Goal: Information Seeking & Learning: Learn about a topic

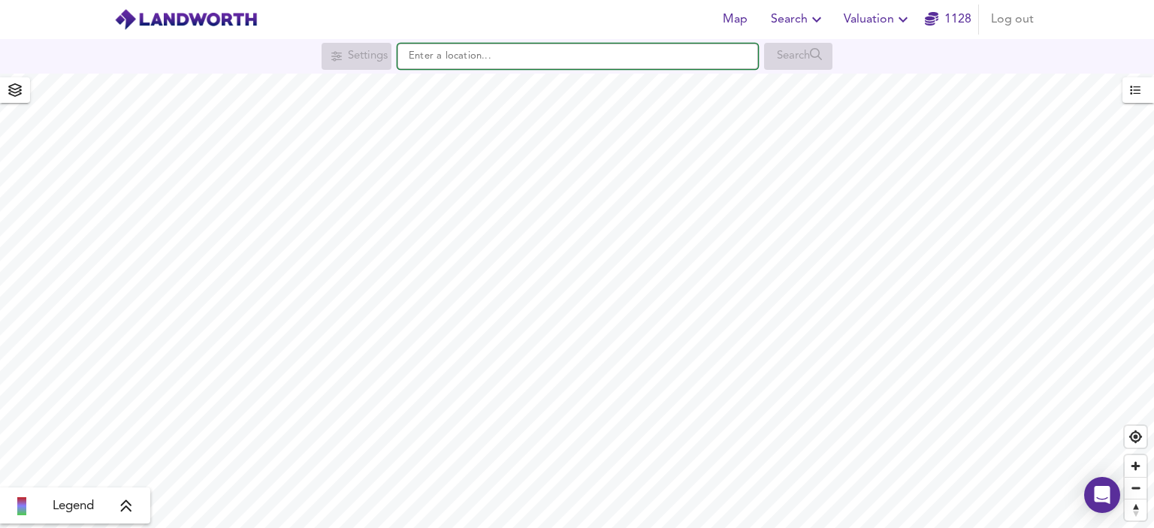
click at [452, 57] on input "text" at bounding box center [578, 57] width 361 height 26
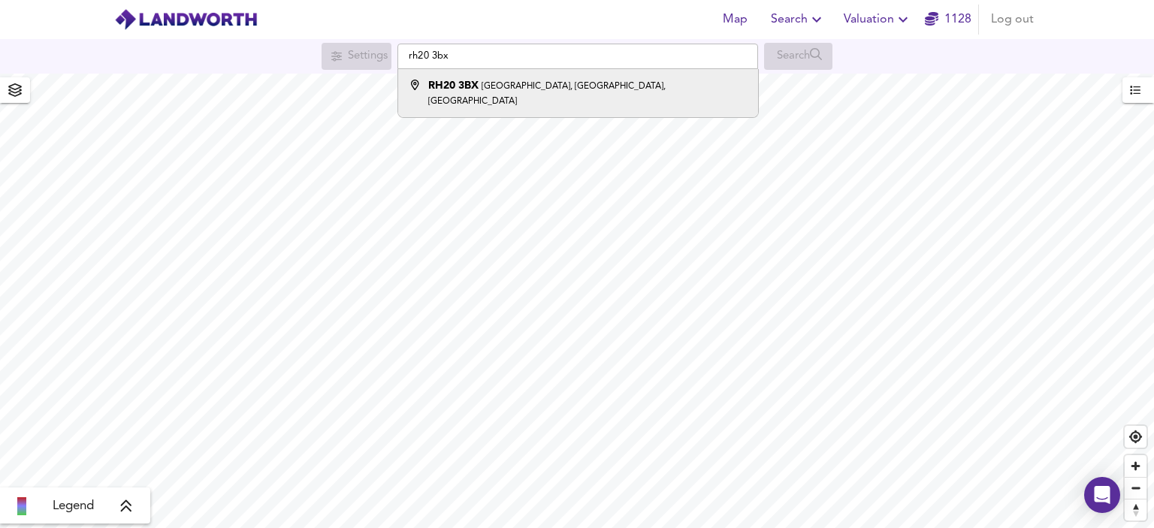
click at [497, 82] on small "[GEOGRAPHIC_DATA], [GEOGRAPHIC_DATA], [GEOGRAPHIC_DATA]" at bounding box center [546, 94] width 237 height 24
type input "[STREET_ADDRESS]"
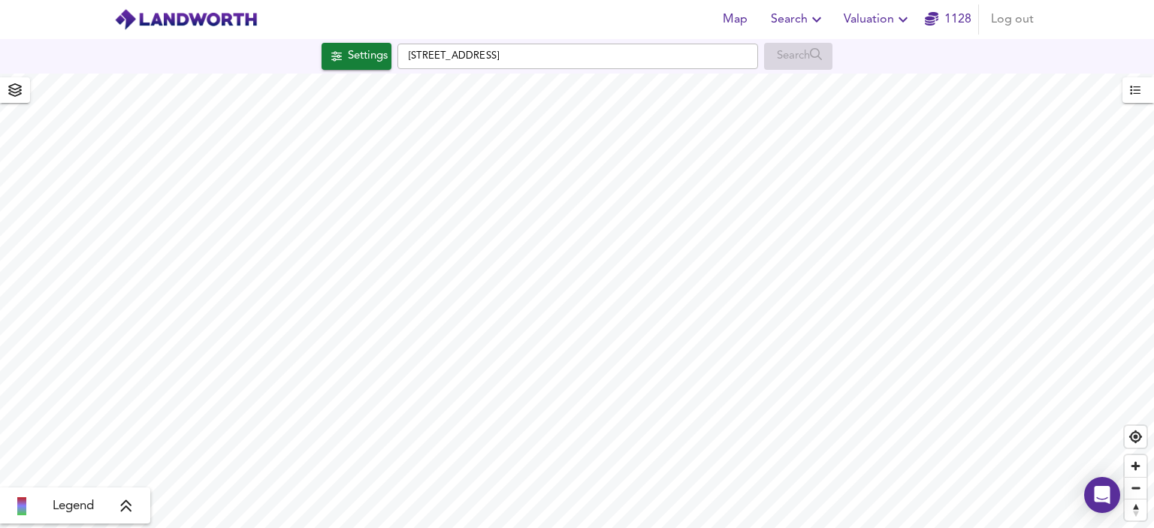
checkbox input "false"
checkbox input "true"
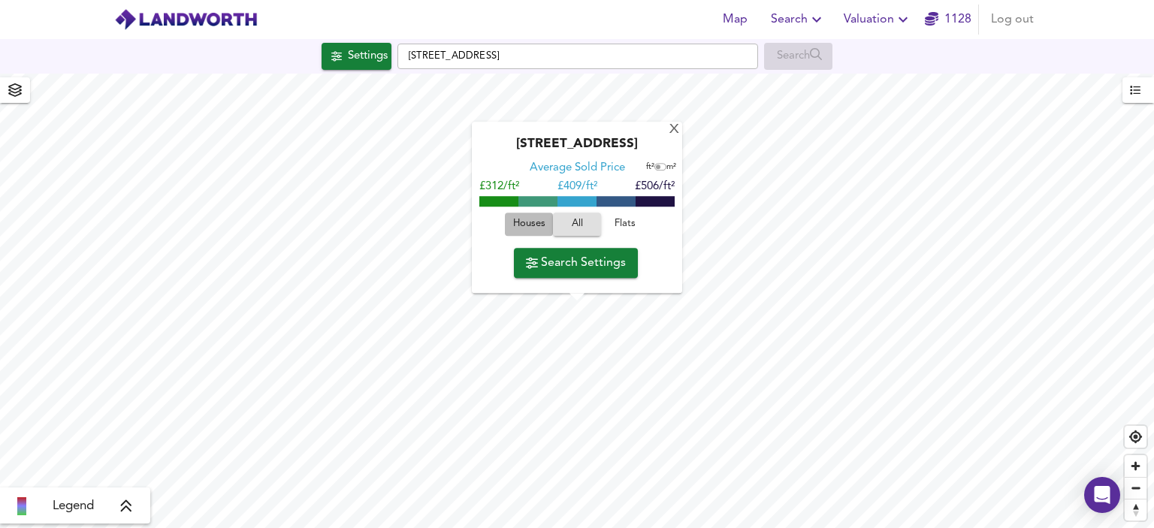
click at [526, 225] on span "Houses" at bounding box center [529, 224] width 41 height 17
